Goal: Transaction & Acquisition: Purchase product/service

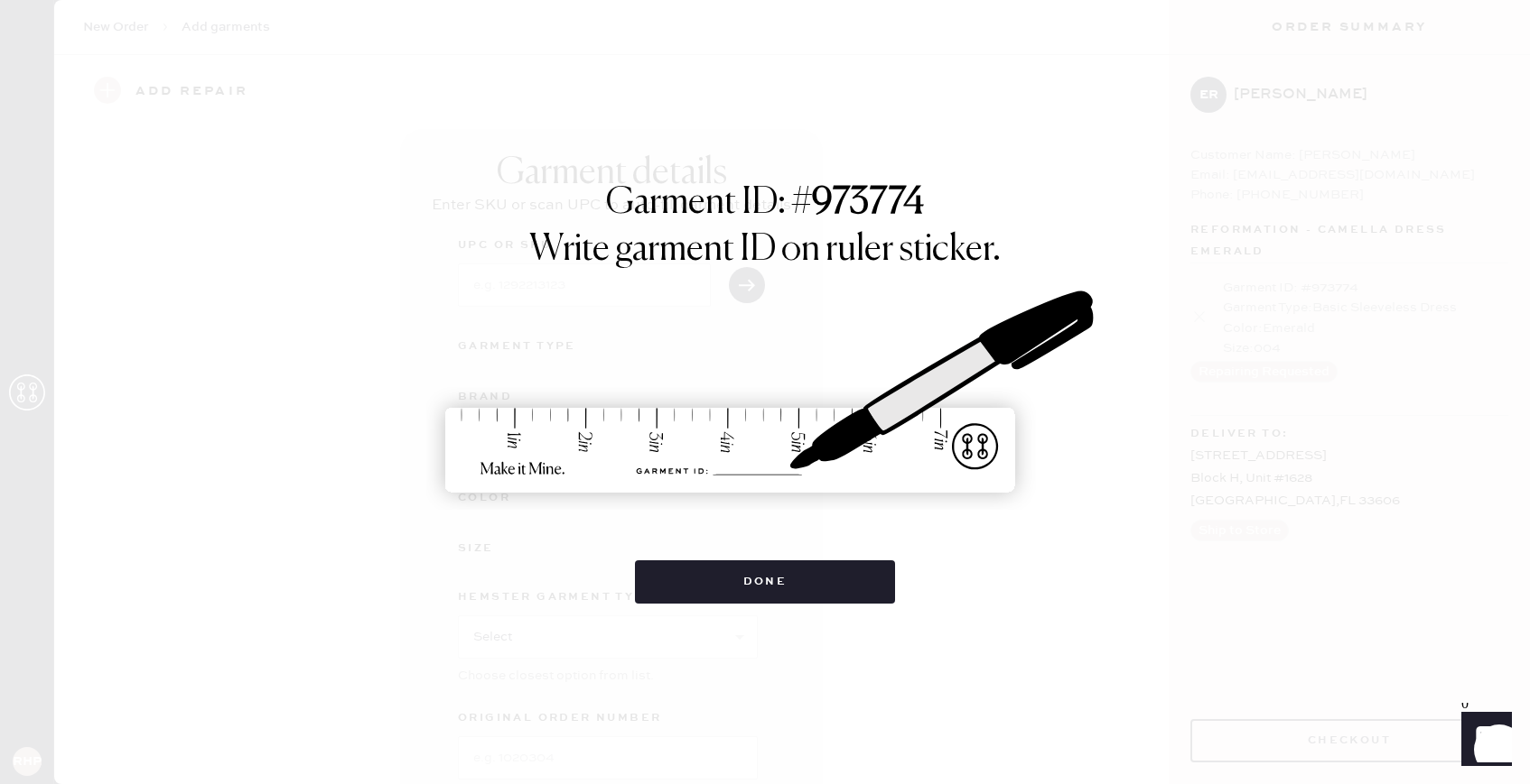
scroll to position [104, 0]
click at [758, 594] on button "Done" at bounding box center [765, 581] width 261 height 44
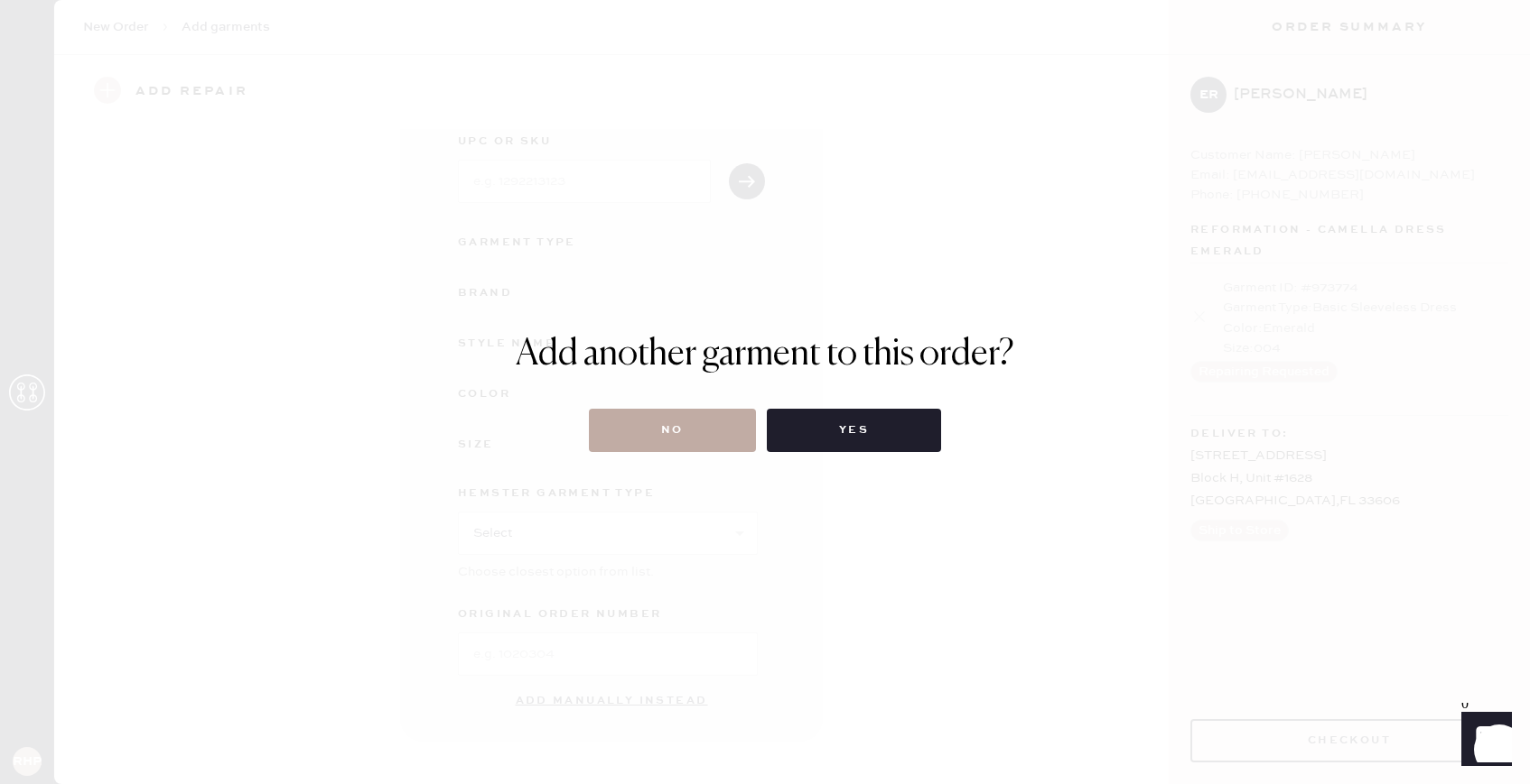
click at [693, 422] on button "No" at bounding box center [672, 430] width 167 height 44
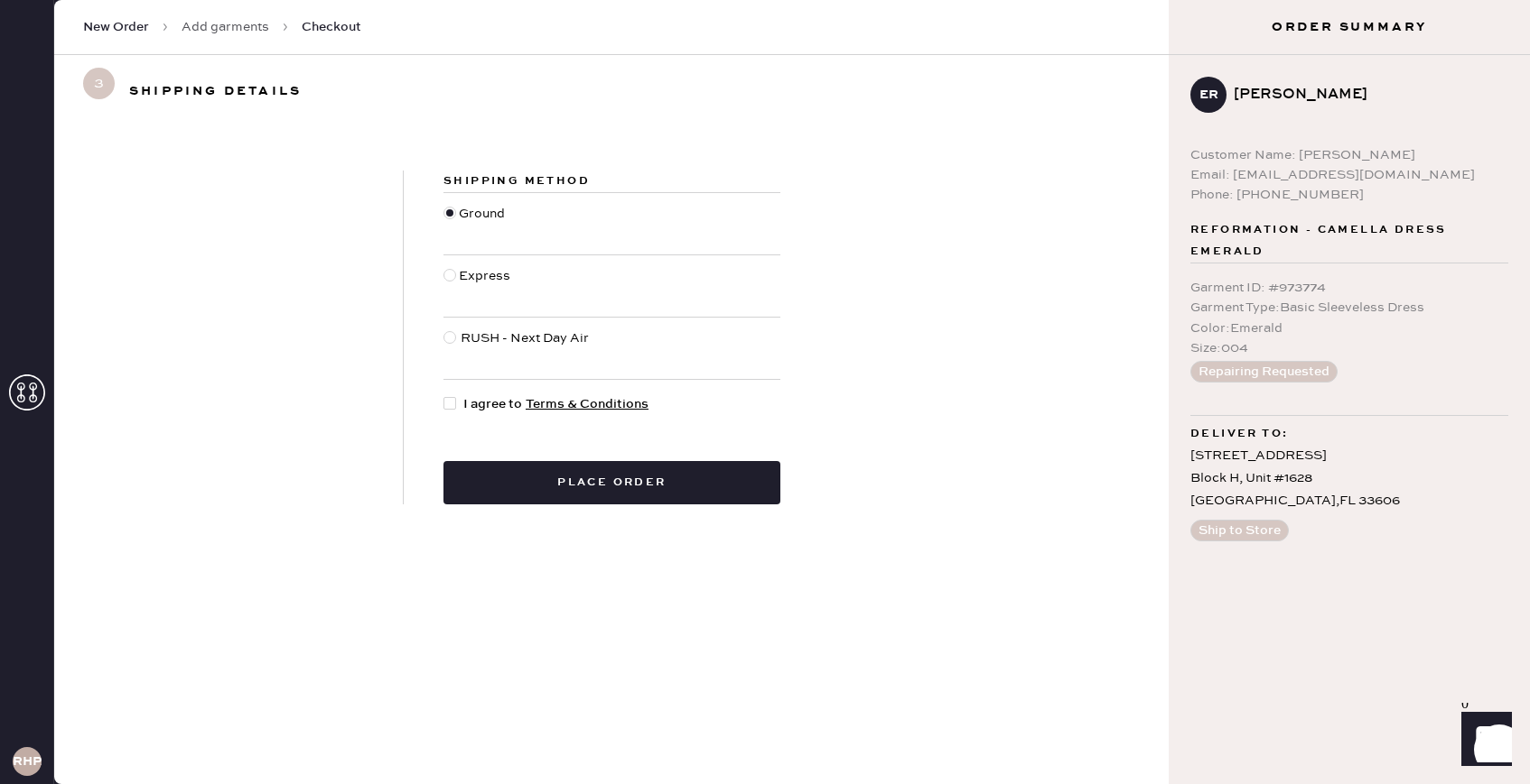
click at [451, 398] on div at bounding box center [449, 403] width 13 height 13
click at [444, 395] on input "I agree to Terms & Conditions" at bounding box center [443, 394] width 1 height 1
checkbox input "true"
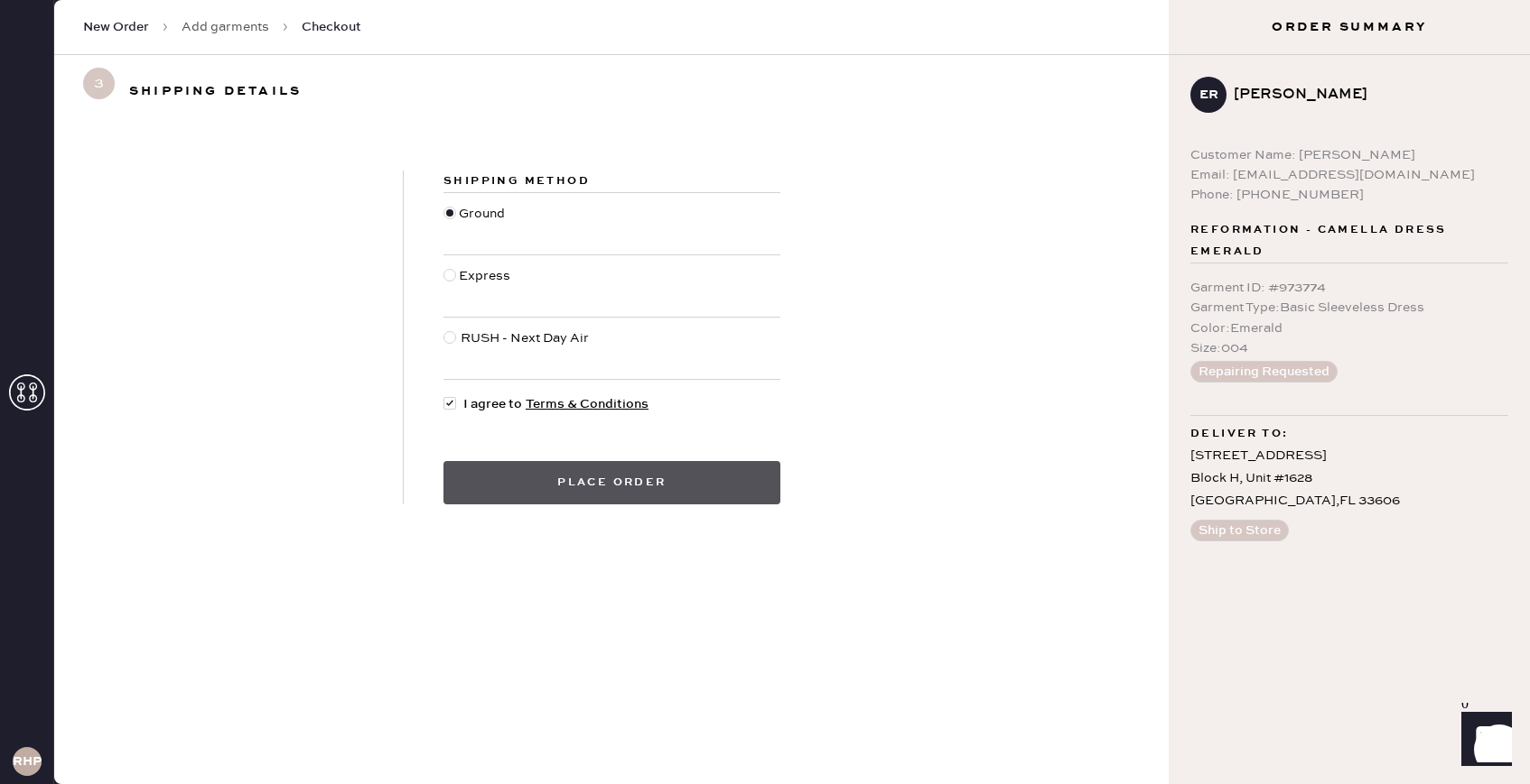
click at [616, 488] on button "Place order" at bounding box center [611, 483] width 336 height 44
